Goal: Task Accomplishment & Management: Use online tool/utility

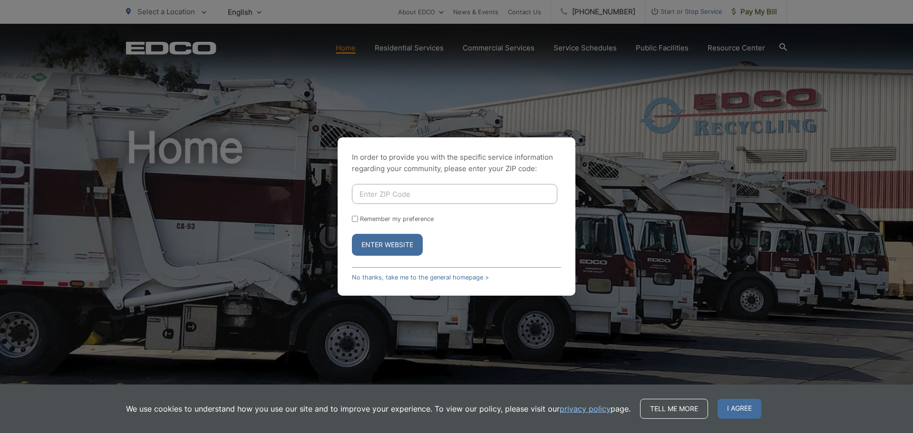
click at [362, 196] on input "Enter ZIP Code" at bounding box center [455, 194] width 206 height 20
type input "92064"
click at [380, 248] on button "Enter Website" at bounding box center [387, 245] width 71 height 22
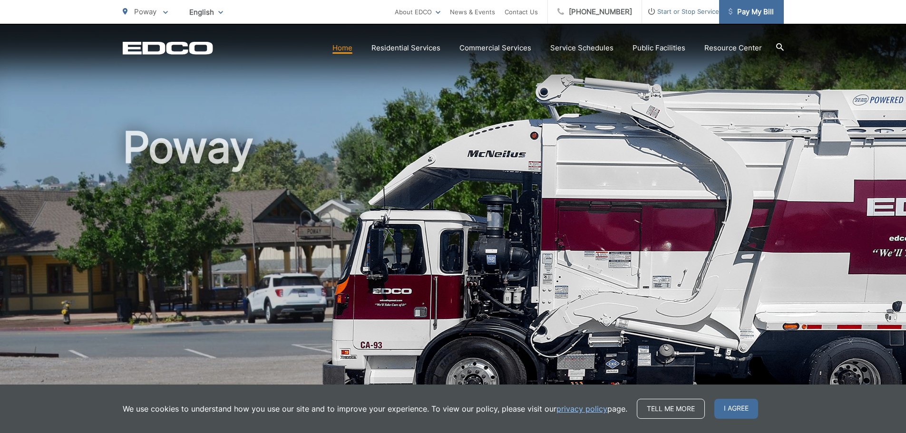
click at [752, 13] on span "Pay My Bill" at bounding box center [751, 11] width 45 height 11
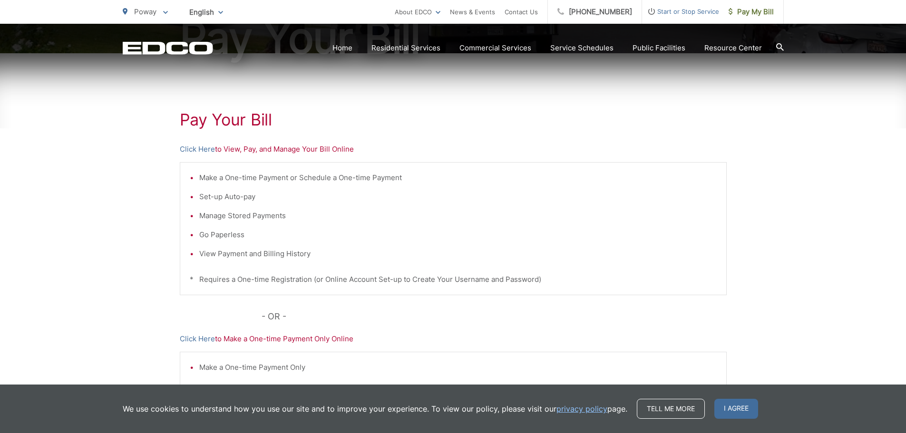
scroll to position [136, 0]
click at [201, 148] on link "Click Here" at bounding box center [197, 150] width 35 height 11
